Goal: Check status

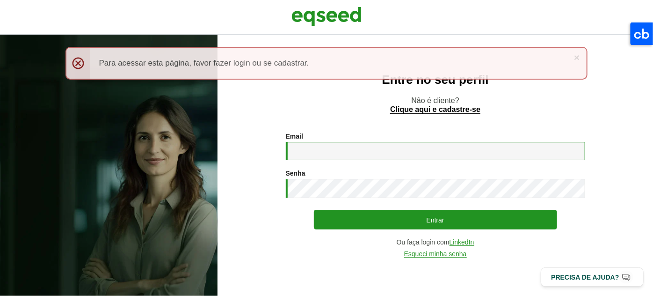
type input "**********"
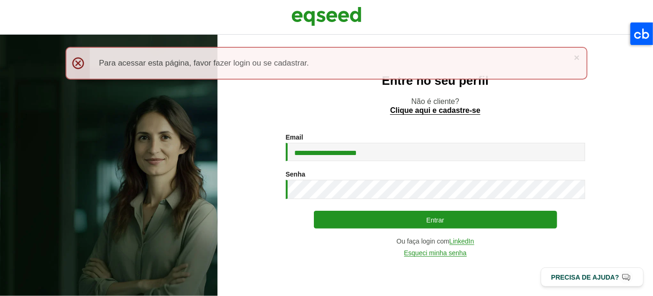
click at [405, 219] on button "Entrar" at bounding box center [435, 220] width 243 height 18
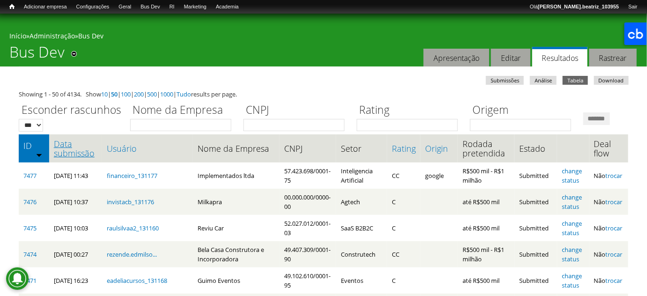
click at [86, 158] on link "Data submissão" at bounding box center [76, 148] width 44 height 19
